Goal: Information Seeking & Learning: Check status

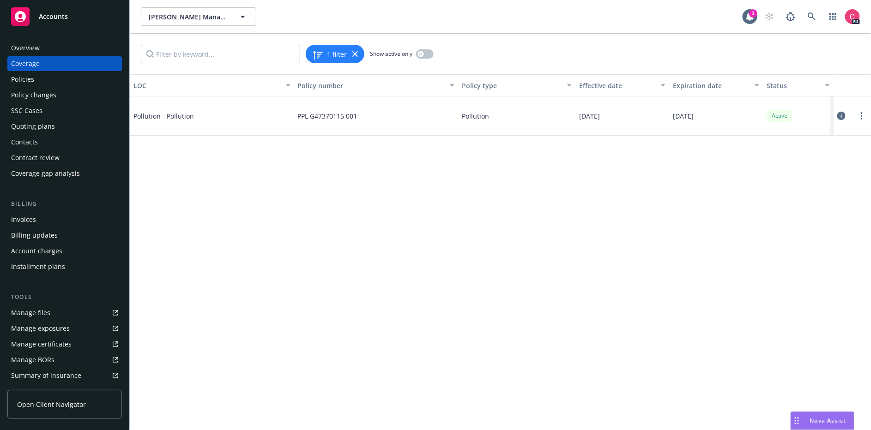
scroll to position [1051, 0]
